Goal: Task Accomplishment & Management: Use online tool/utility

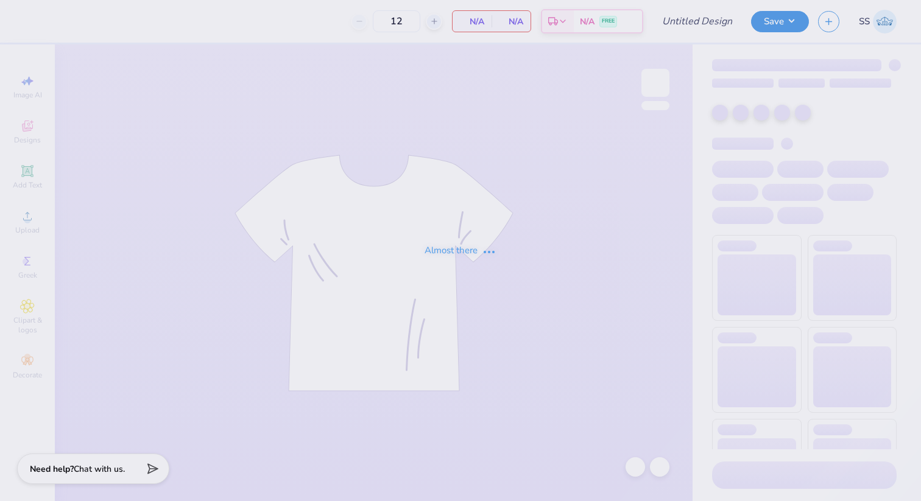
type input "NAU Latin Student Union Tote bags"
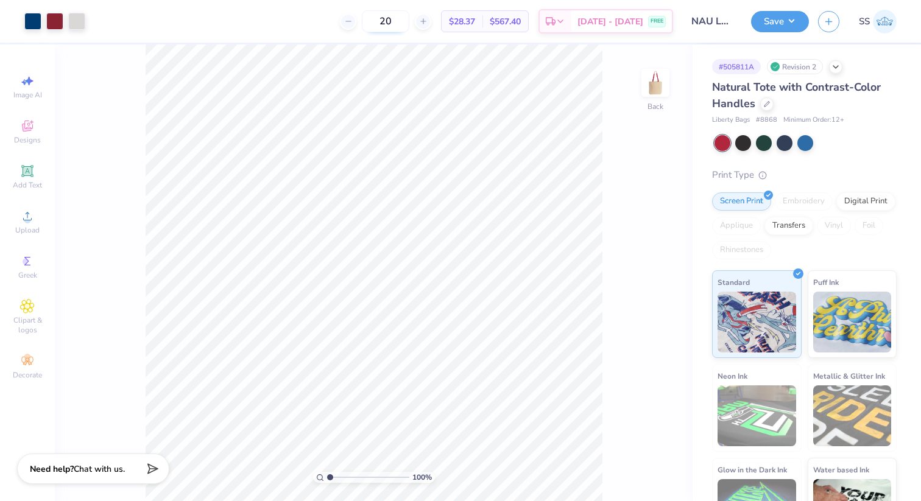
click at [399, 20] on input "20" at bounding box center [385, 21] width 47 height 22
type input "2"
type input "3"
click at [785, 138] on div at bounding box center [784, 142] width 16 height 16
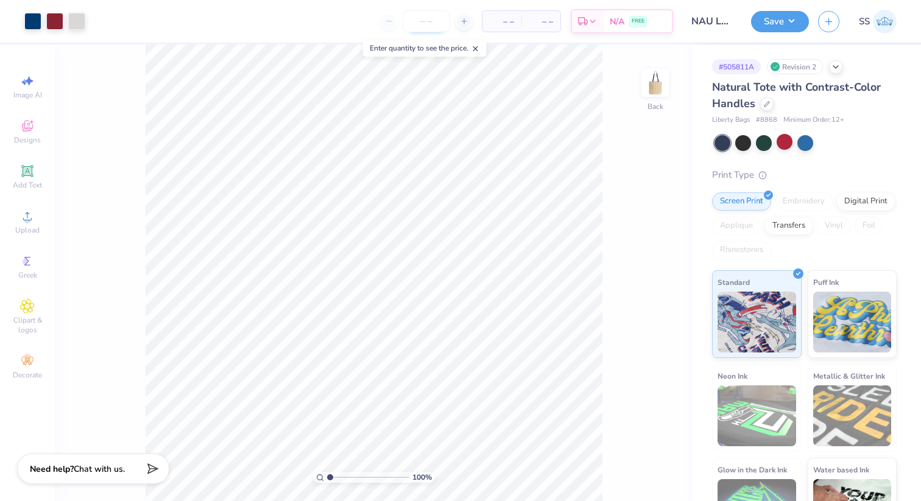
click at [421, 24] on input "number" at bounding box center [426, 21] width 47 height 22
type input "36"
click at [782, 14] on button "Save" at bounding box center [780, 19] width 58 height 21
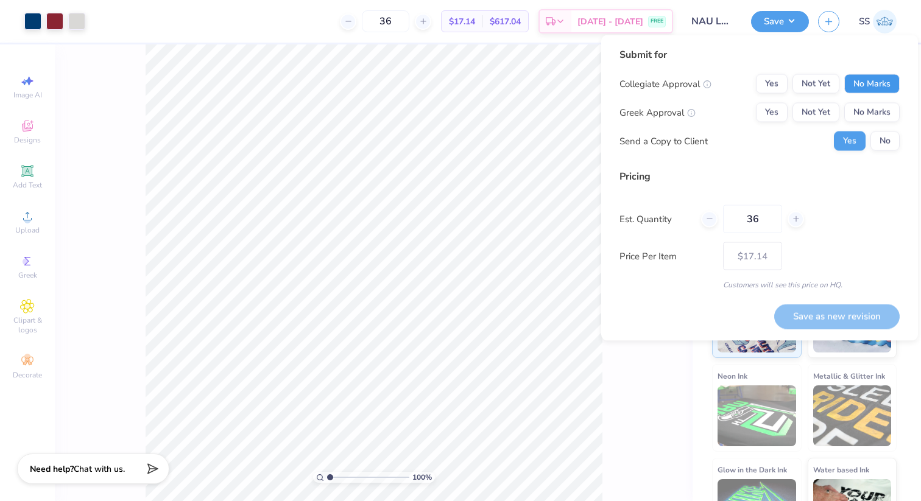
click at [874, 86] on button "No Marks" at bounding box center [871, 83] width 55 height 19
click at [874, 104] on button "No Marks" at bounding box center [871, 112] width 55 height 19
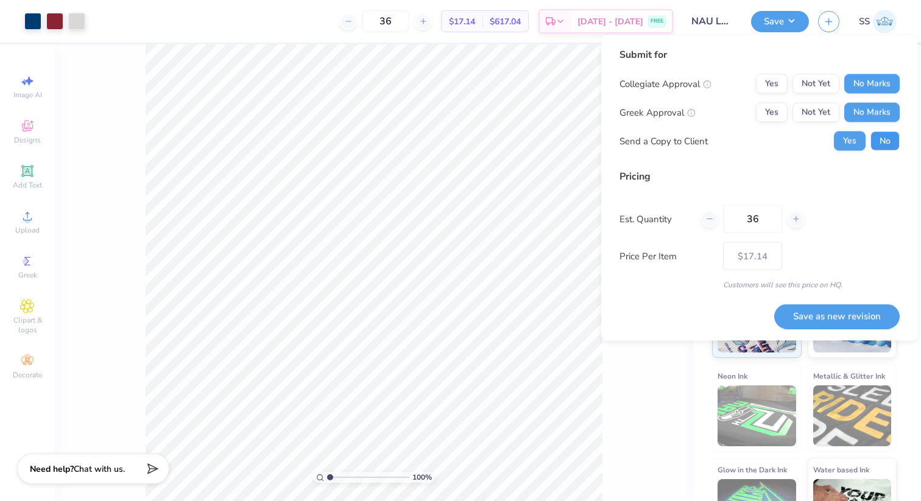
click at [886, 136] on button "No" at bounding box center [884, 141] width 29 height 19
click at [809, 322] on button "Save as new revision" at bounding box center [836, 316] width 125 height 25
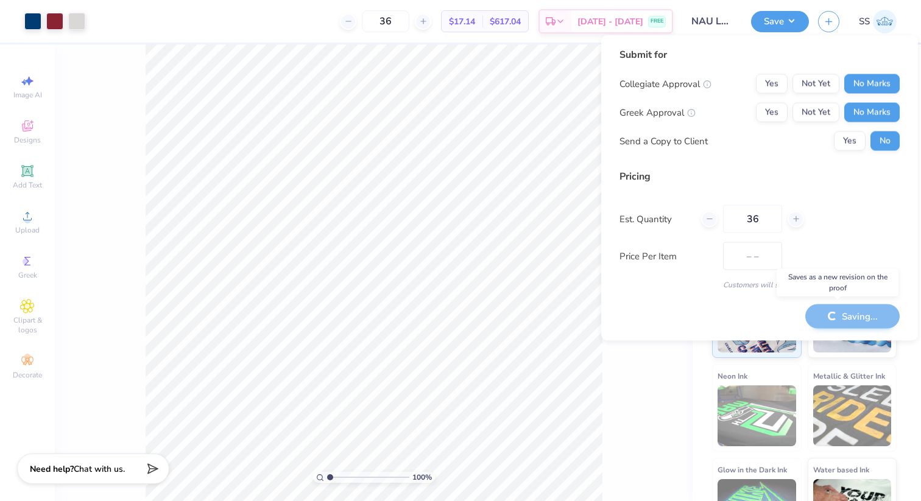
type input "$17.14"
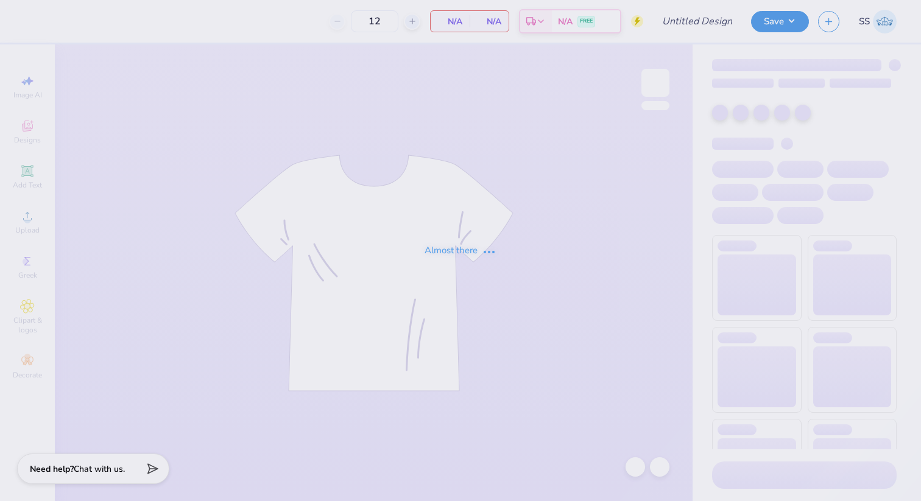
type input "Drinking around the world"
type input "20"
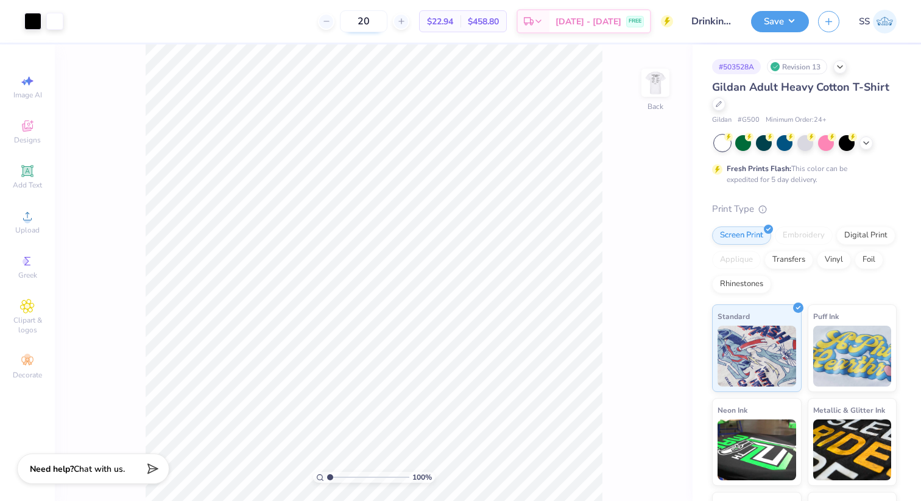
click at [373, 26] on input "20" at bounding box center [363, 21] width 47 height 22
click at [596, 15] on div "Aug 29 - Sep 1 FREE" at bounding box center [599, 23] width 100 height 22
click at [646, 86] on img at bounding box center [655, 82] width 49 height 49
click at [655, 85] on img at bounding box center [655, 82] width 49 height 49
click at [664, 100] on img at bounding box center [655, 82] width 49 height 49
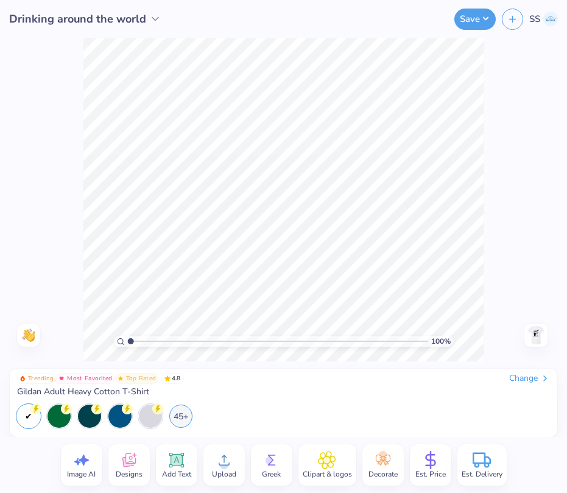
click at [35, 258] on div "100 % Need help? Chat with us. Front" at bounding box center [283, 199] width 567 height 323
click at [257, 429] on div "Trending Most Favorited Top Rated 4.8 Change Gildan Adult Heavy Cotton T-Shirt …" at bounding box center [283, 402] width 547 height 68
click at [433, 455] on icon at bounding box center [430, 459] width 9 height 11
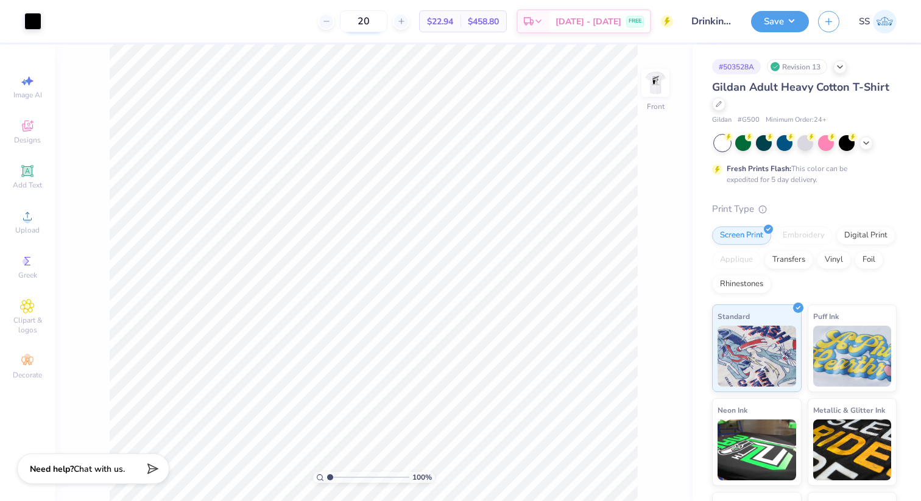
click at [374, 27] on input "20" at bounding box center [363, 21] width 47 height 22
type input "20"
click at [373, 24] on input "20" at bounding box center [363, 21] width 47 height 22
type input "24"
